Goal: Find specific page/section: Find specific page/section

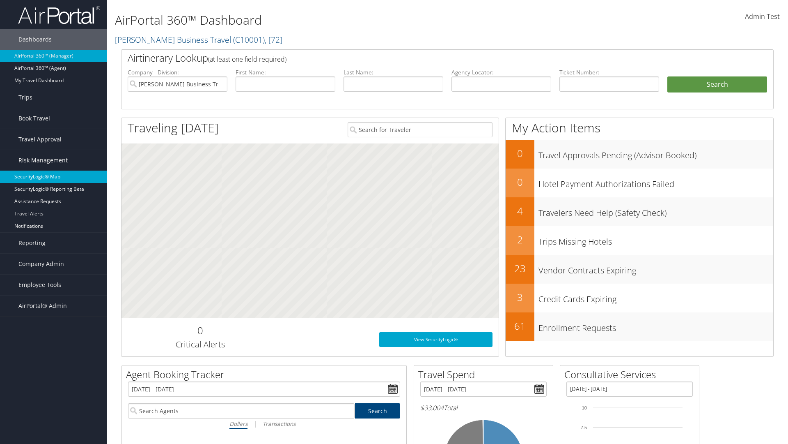
click at [53, 177] on link "SecurityLogic® Map" at bounding box center [53, 176] width 107 height 12
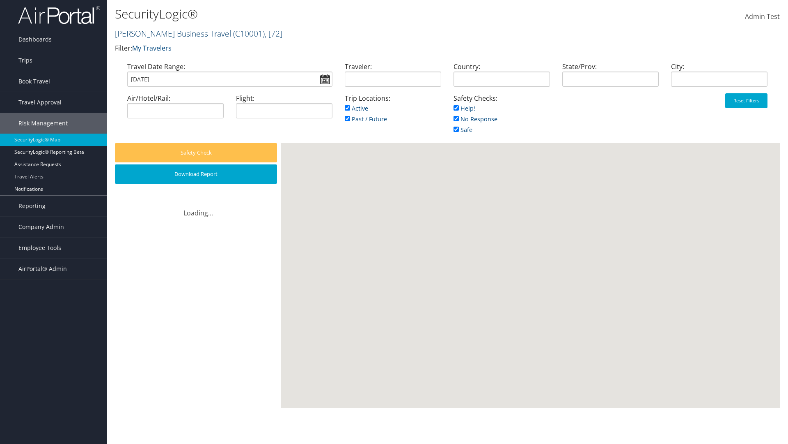
click at [169, 33] on link "[PERSON_NAME] Business Travel ( C10001 ) , [ 72 ]" at bounding box center [199, 33] width 168 height 11
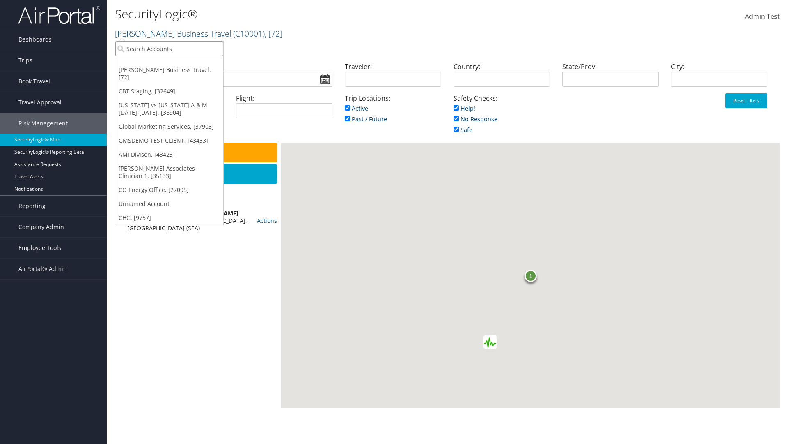
click at [169, 48] on input "search" at bounding box center [169, 48] width 108 height 15
type input "[PERSON_NAME] Business Travel"
click at [181, 71] on div "Account" at bounding box center [181, 70] width 140 height 7
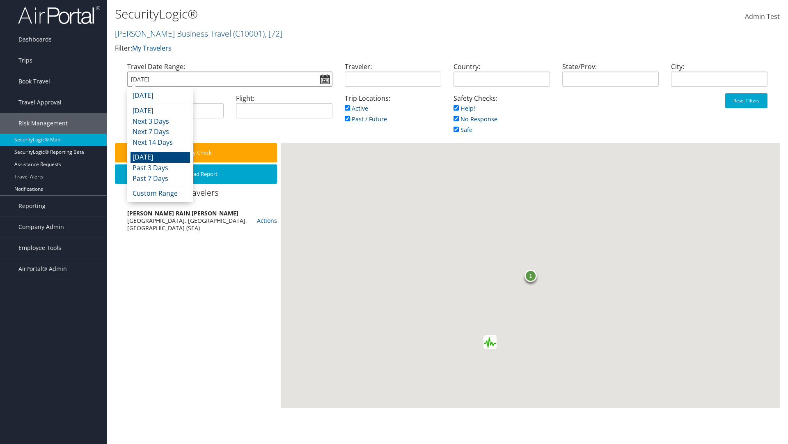
click at [230, 79] on input "[DATE]" at bounding box center [229, 78] width 205 height 15
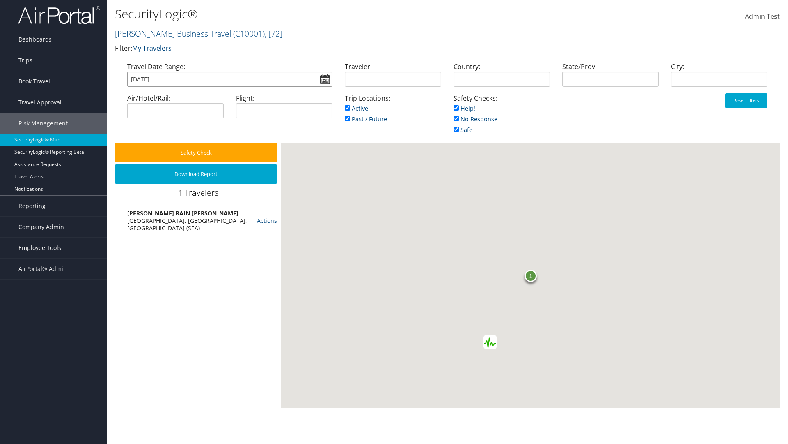
click at [230, 79] on input "[DATE]" at bounding box center [229, 78] width 205 height 15
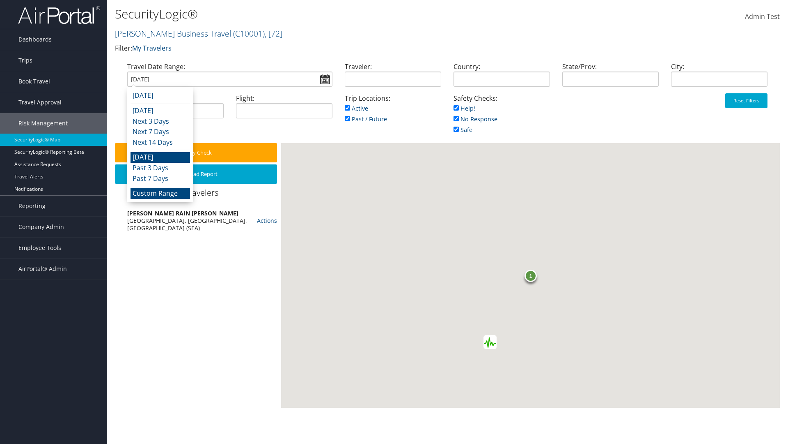
click at [160, 193] on li "Custom Range" at bounding box center [161, 193] width 60 height 11
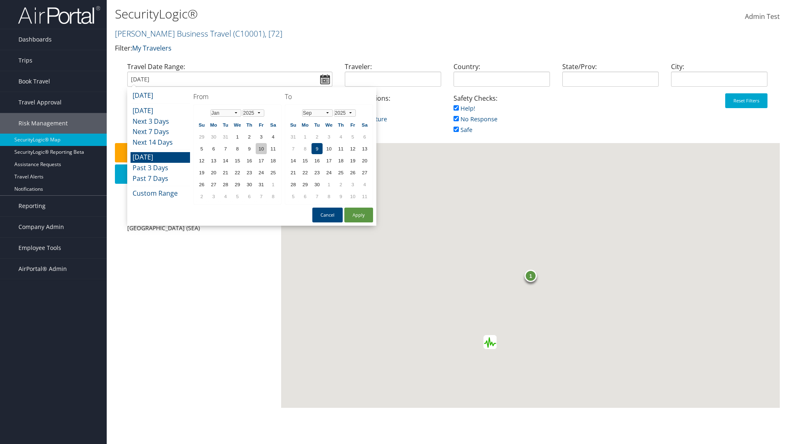
click at [261, 148] on td "10" at bounding box center [261, 148] width 11 height 11
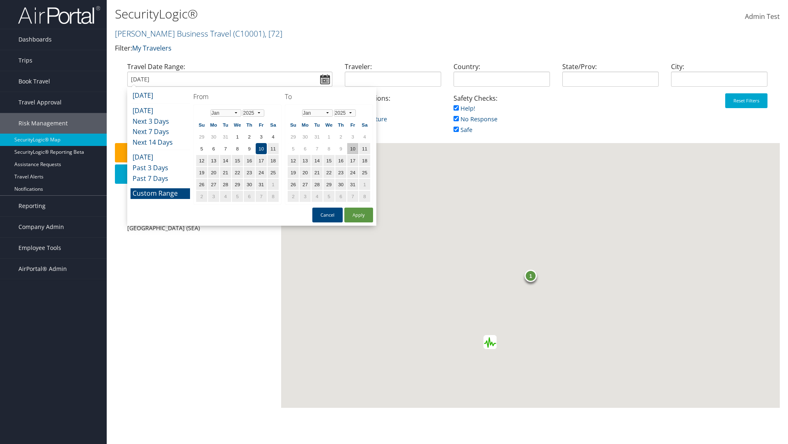
click at [353, 148] on td "10" at bounding box center [352, 148] width 11 height 11
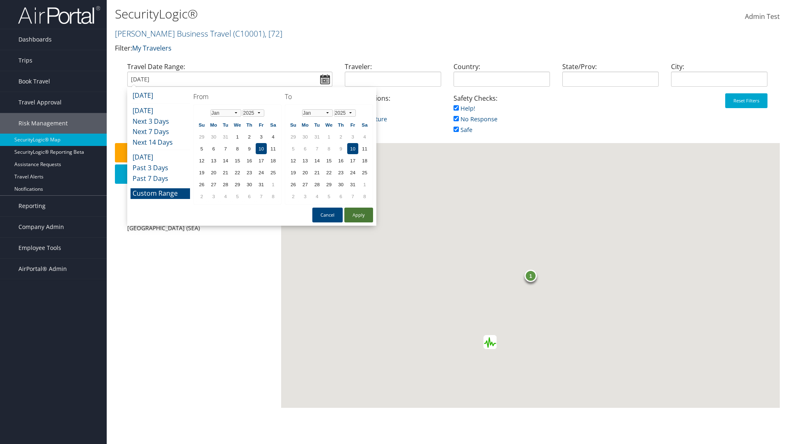
click at [359, 215] on button "Apply" at bounding box center [359, 214] width 29 height 15
type input "01/10/2025"
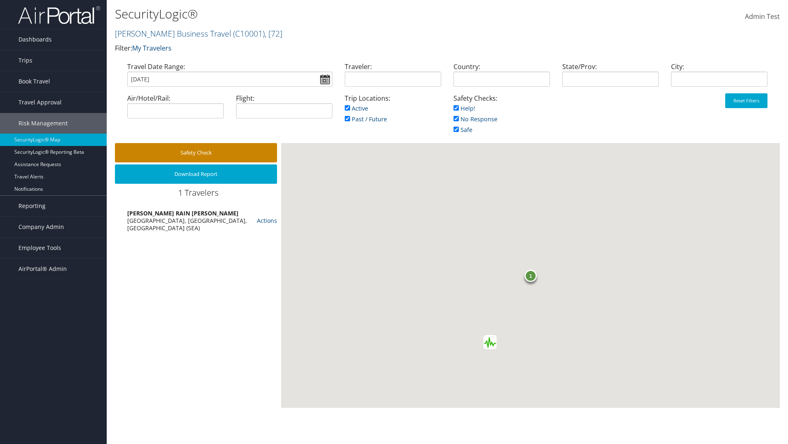
click at [196, 152] on button "Safety Check" at bounding box center [196, 152] width 162 height 19
